Goal: Communication & Community: Answer question/provide support

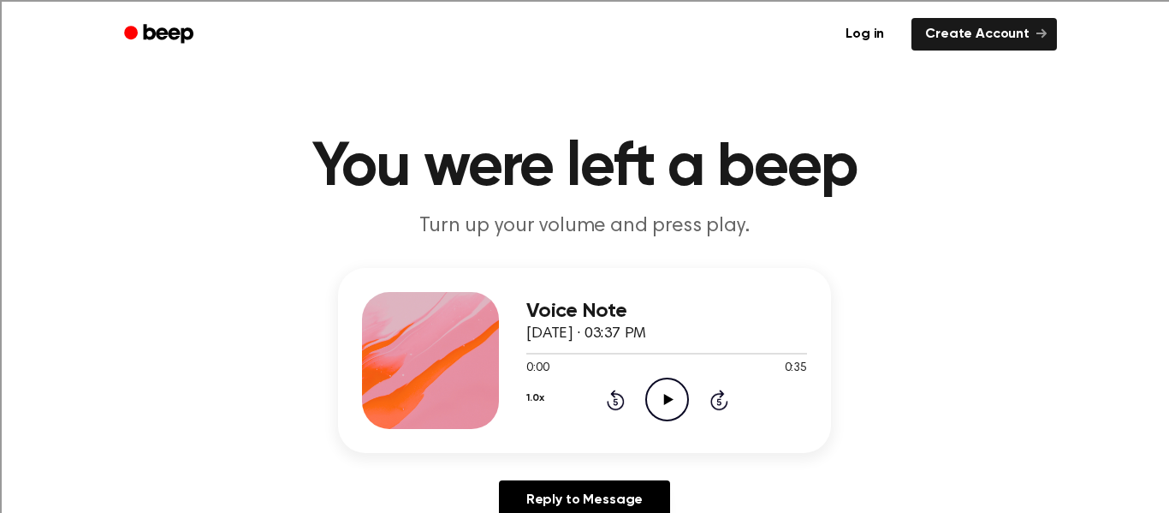
click at [663, 412] on icon "Play Audio" at bounding box center [667, 399] width 44 height 44
click at [629, 502] on link "Reply to Message" at bounding box center [584, 499] width 171 height 39
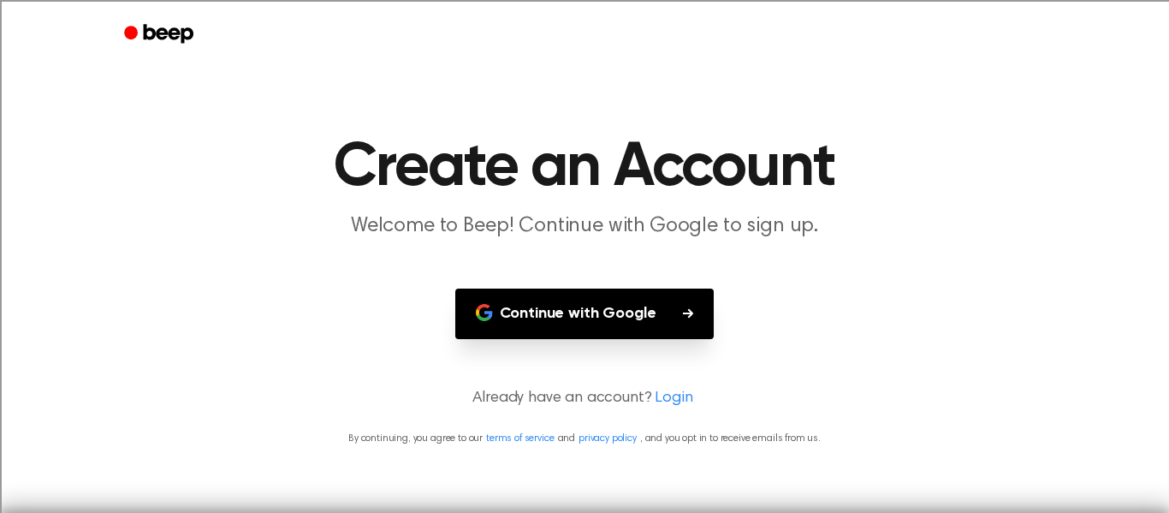
click at [171, 49] on link "Beep" at bounding box center [160, 34] width 97 height 33
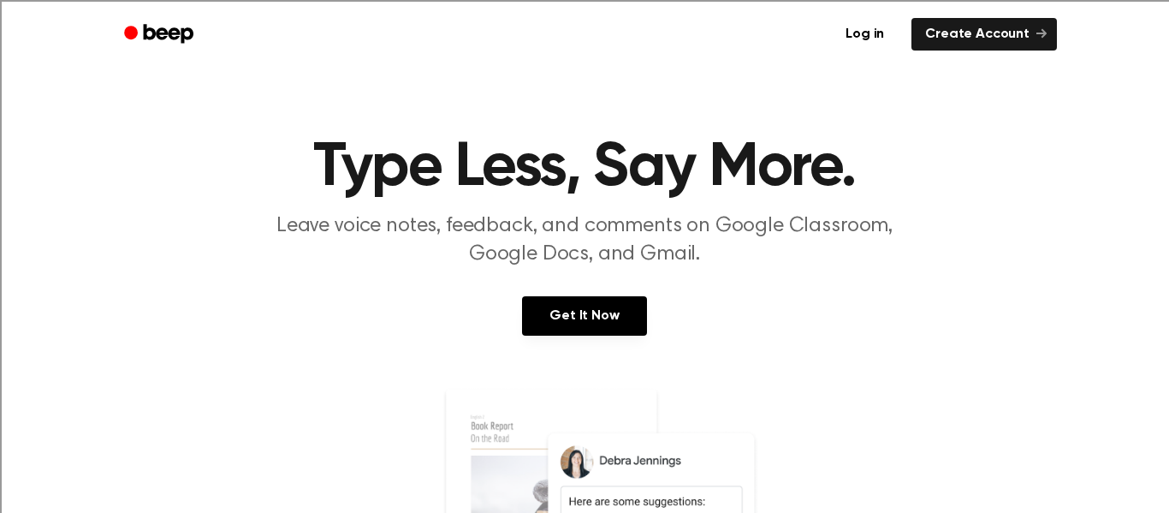
click at [205, 50] on link "Beep" at bounding box center [160, 34] width 97 height 33
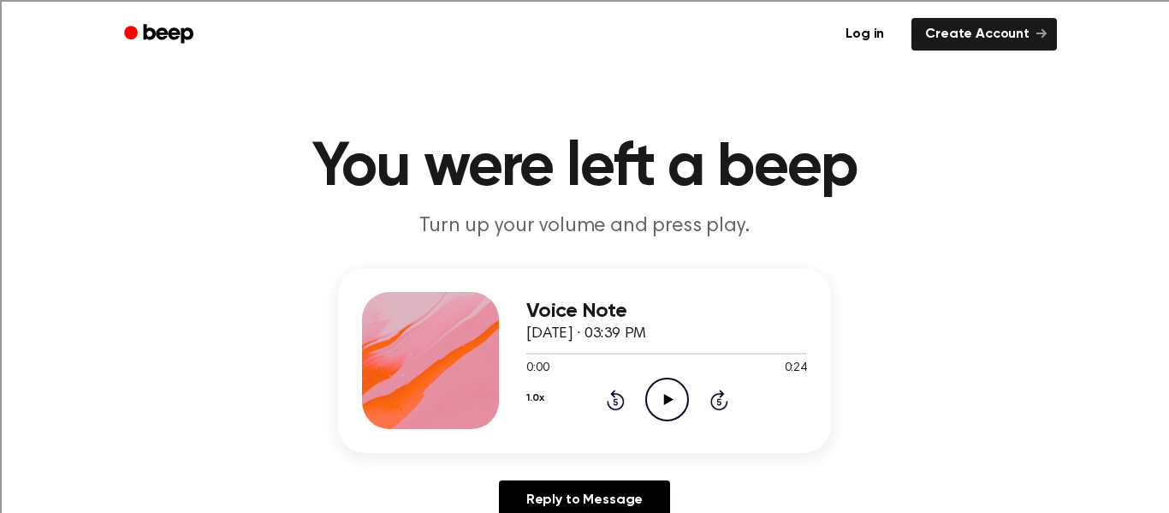
click at [667, 415] on icon "Play Audio" at bounding box center [667, 399] width 44 height 44
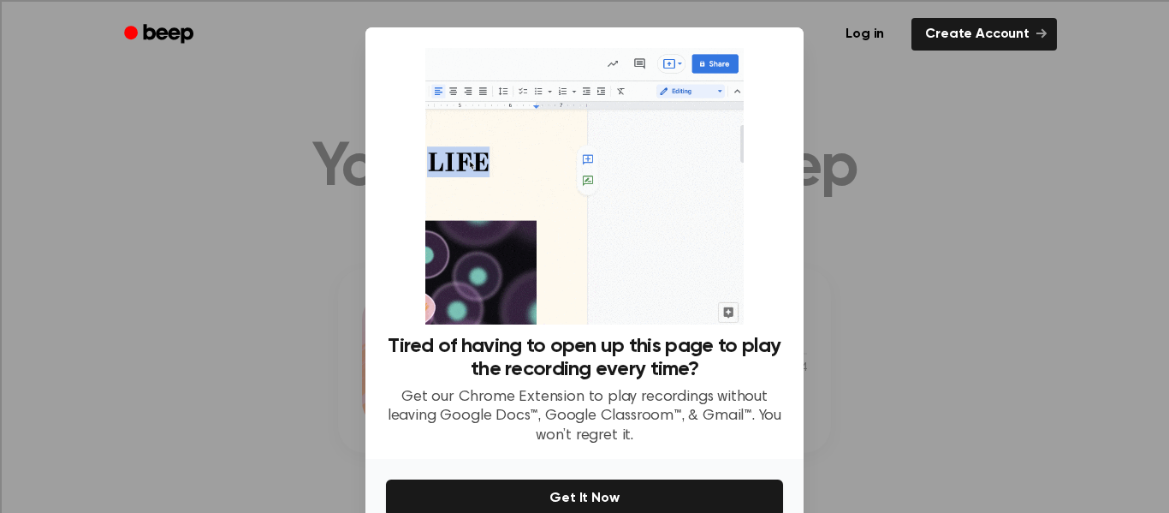
click at [926, 254] on div at bounding box center [584, 256] width 1169 height 513
click at [973, 278] on div at bounding box center [584, 256] width 1169 height 513
click at [972, 280] on div at bounding box center [584, 256] width 1169 height 513
click at [892, 408] on div at bounding box center [584, 256] width 1169 height 513
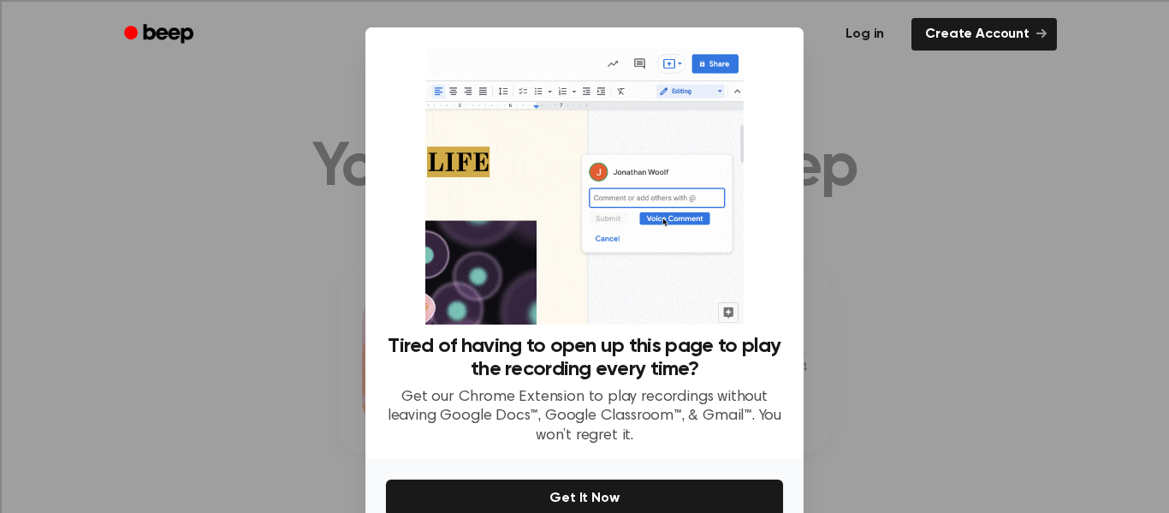
click at [856, 52] on link "Log in" at bounding box center [864, 34] width 73 height 39
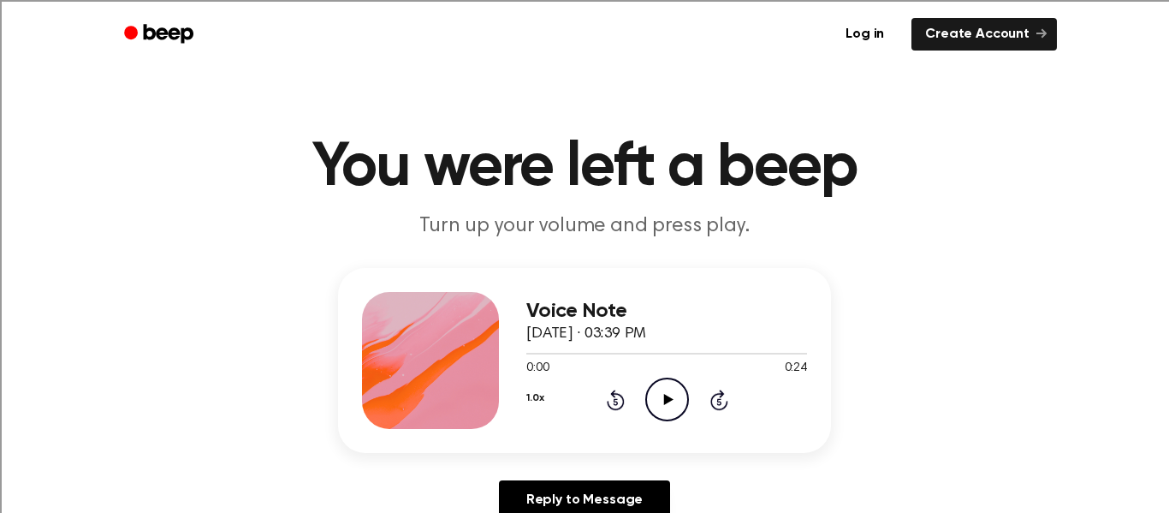
click at [679, 413] on icon "Play Audio" at bounding box center [667, 399] width 44 height 44
click at [671, 408] on icon "Play Audio" at bounding box center [667, 399] width 44 height 44
click at [670, 401] on icon "Play Audio" at bounding box center [667, 399] width 44 height 44
click at [667, 399] on icon at bounding box center [667, 399] width 9 height 11
